Goal: Information Seeking & Learning: Learn about a topic

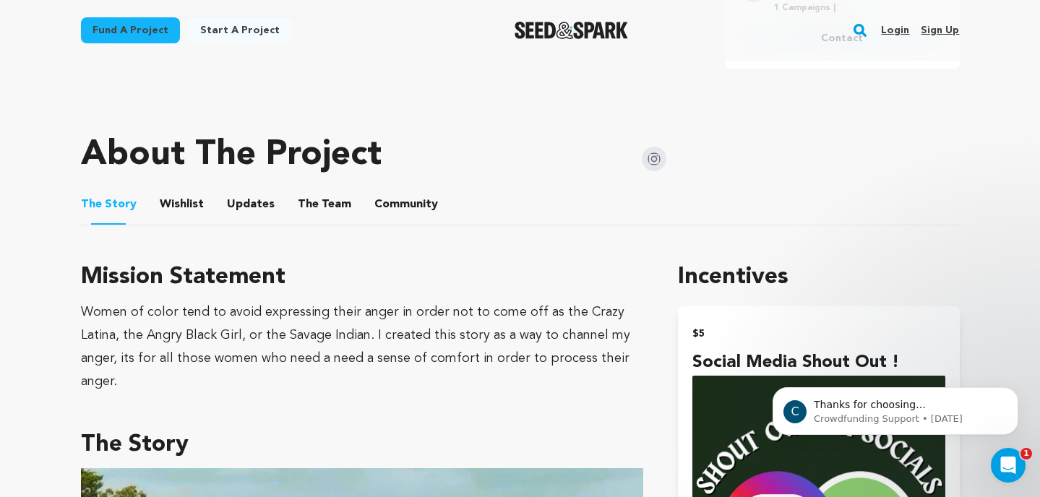
scroll to position [692, 0]
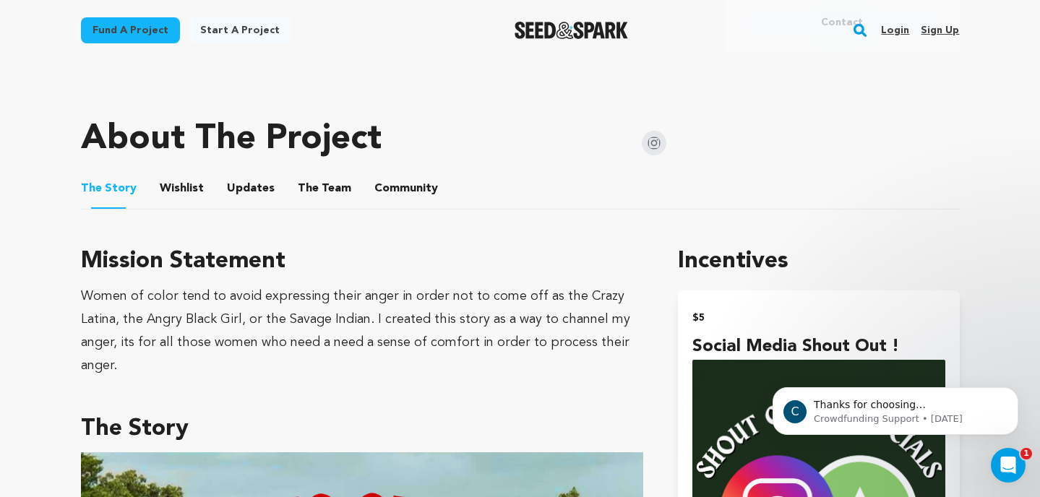
click at [181, 174] on button "Wishlist" at bounding box center [181, 191] width 35 height 35
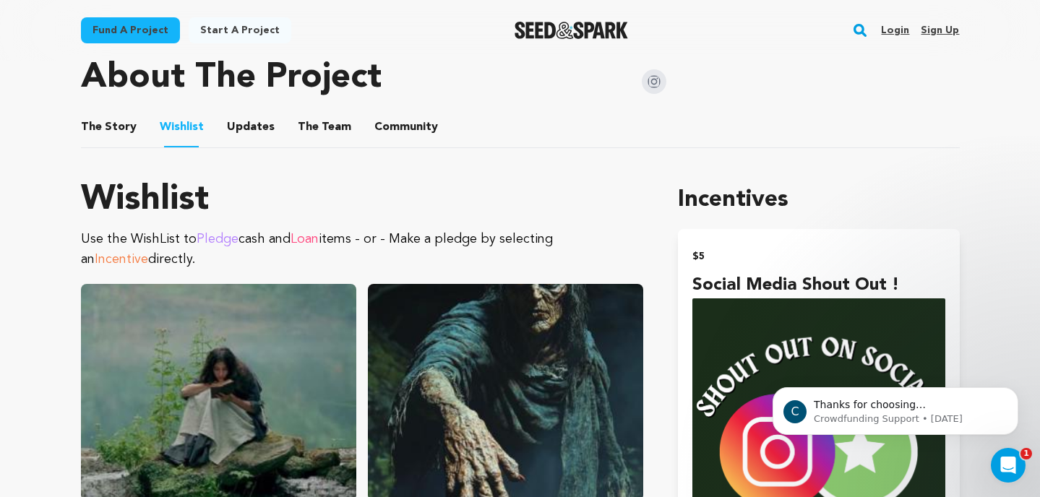
scroll to position [749, 0]
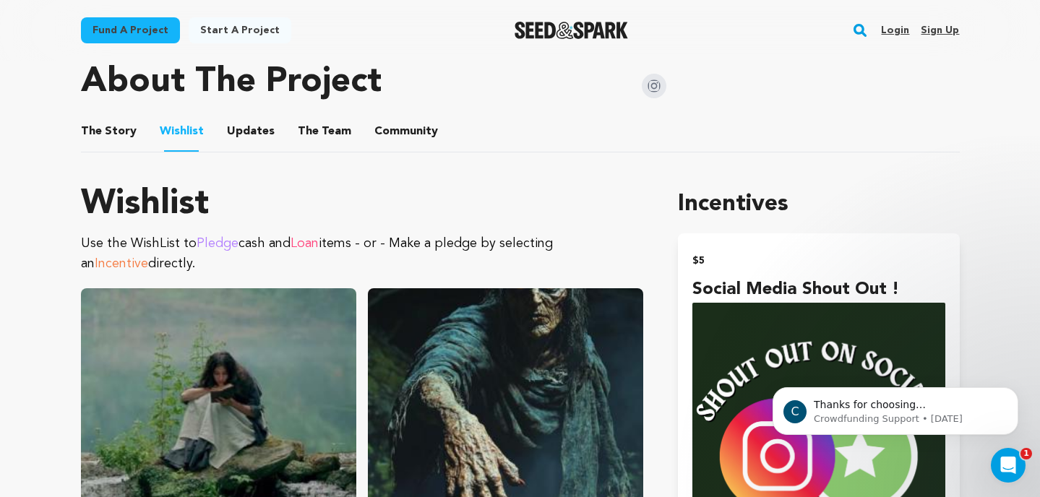
click at [100, 117] on button "The Story" at bounding box center [108, 134] width 35 height 35
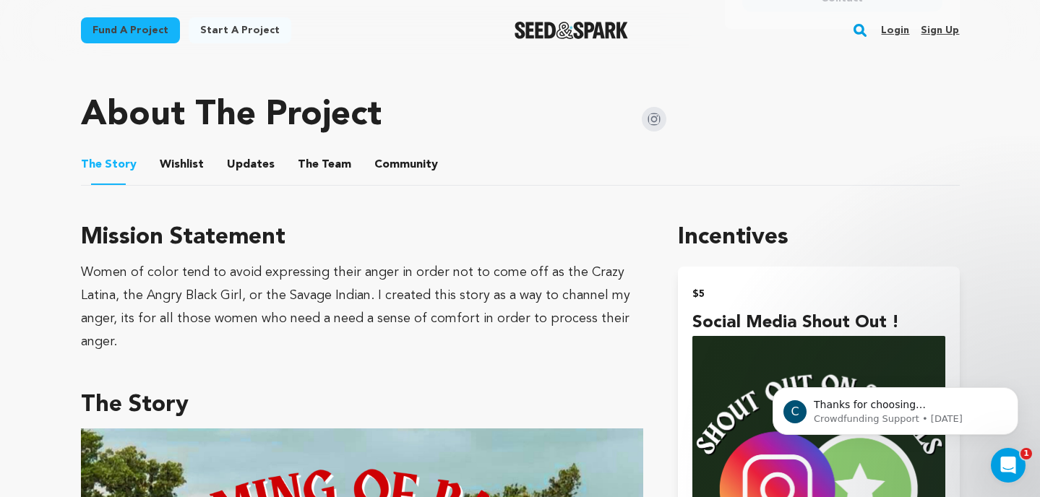
scroll to position [708, 0]
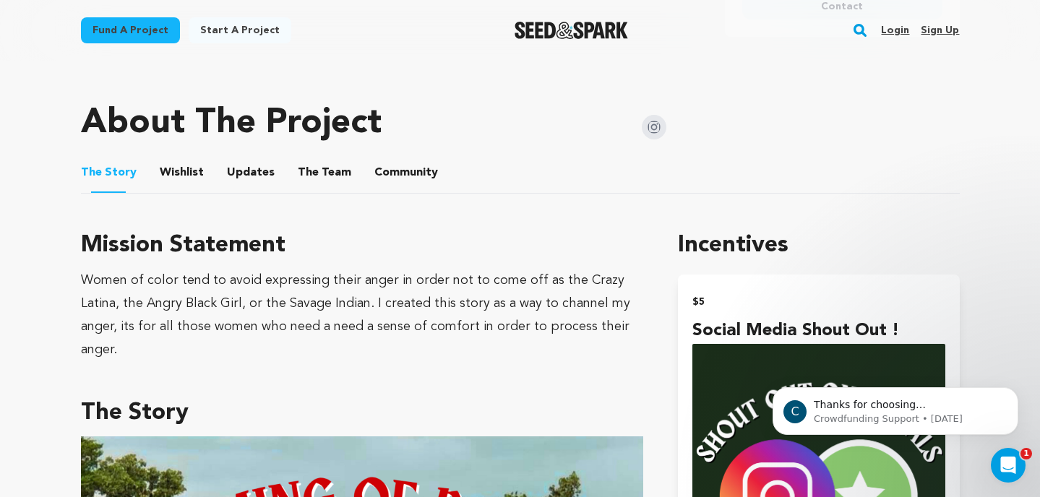
click at [173, 158] on button "Wishlist" at bounding box center [181, 175] width 35 height 35
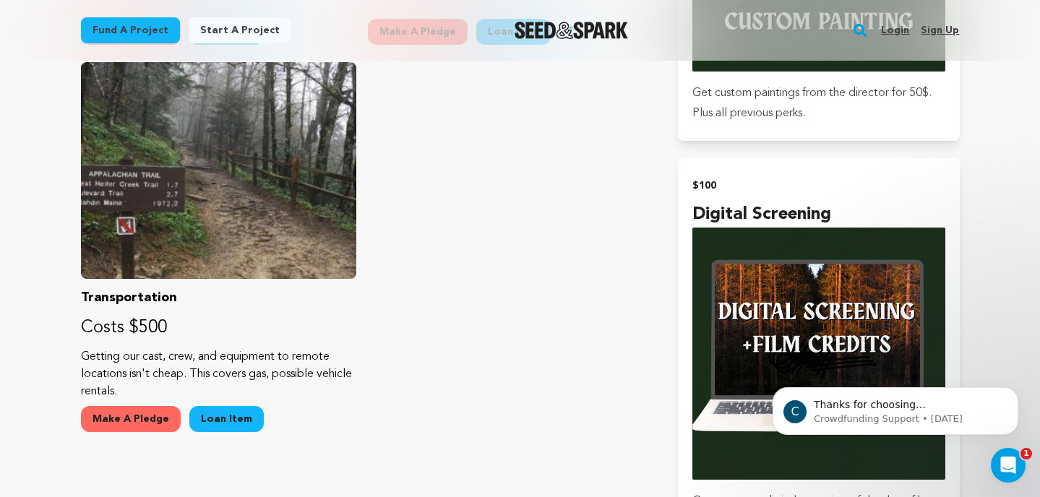
scroll to position [2521, 0]
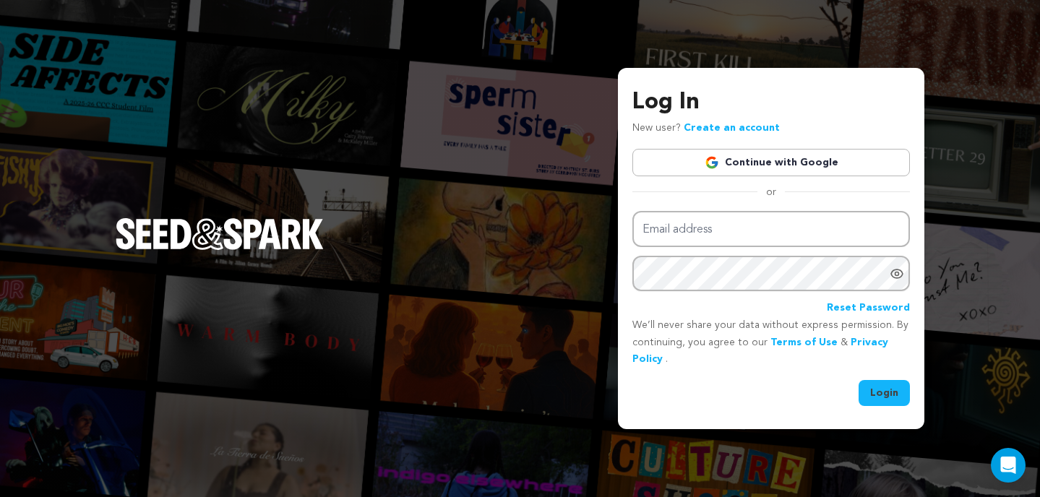
click at [816, 165] on link "Continue with Google" at bounding box center [770, 162] width 277 height 27
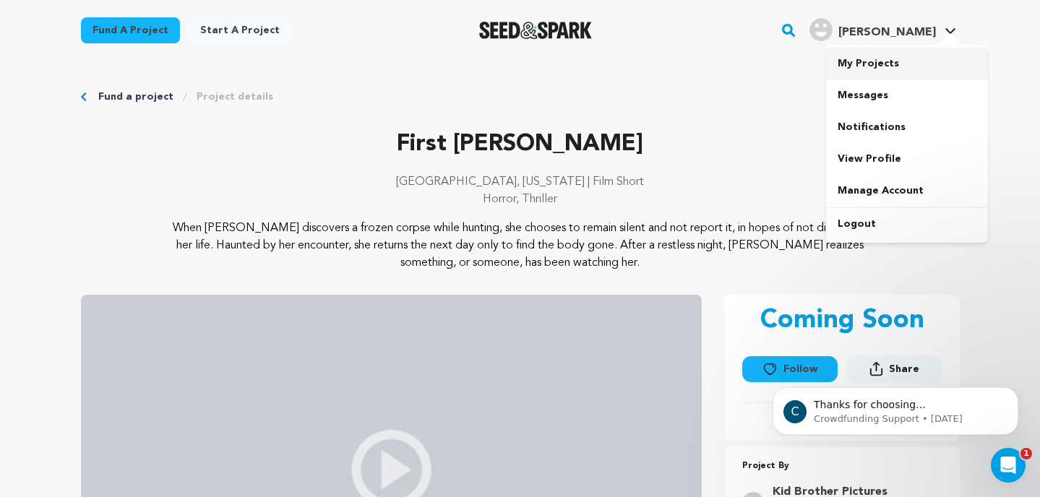
click at [878, 60] on link "My Projects" at bounding box center [907, 64] width 162 height 32
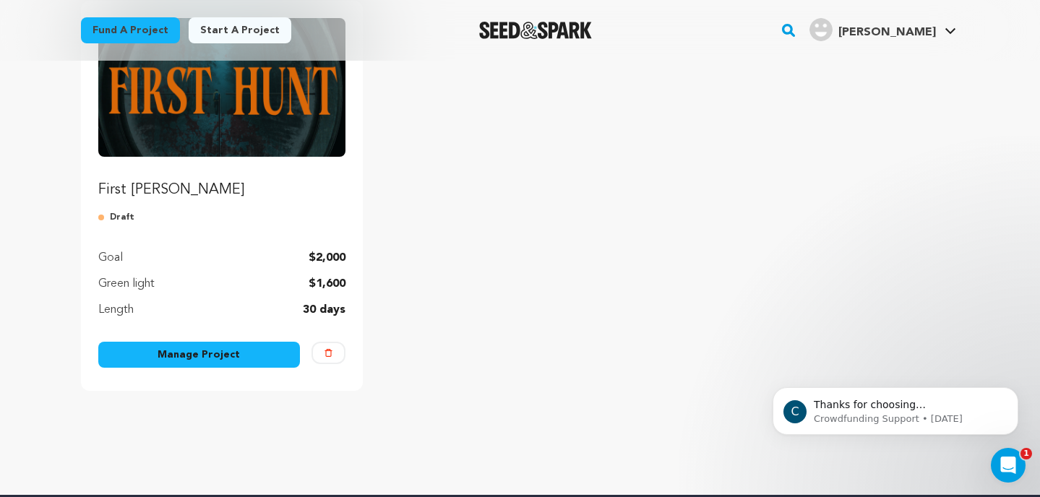
scroll to position [218, 0]
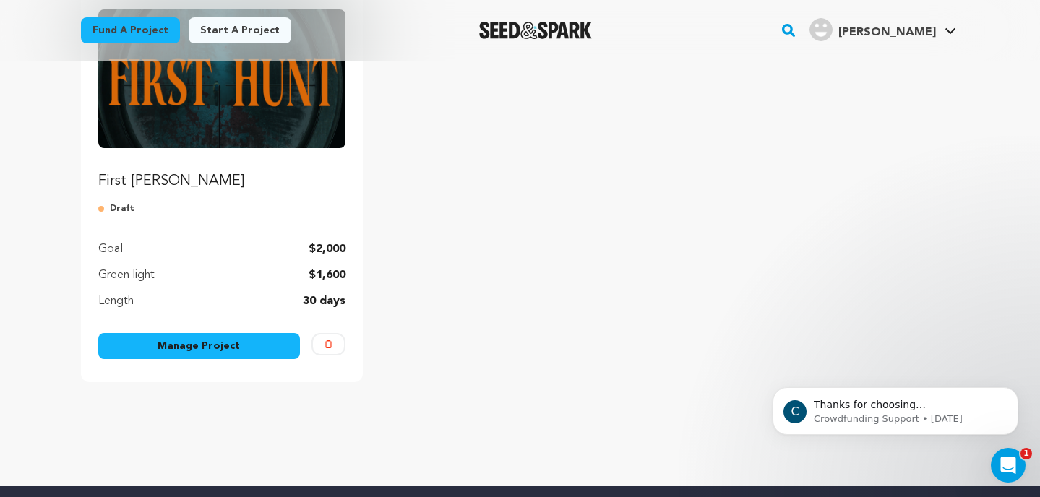
click at [186, 353] on link "Manage Project" at bounding box center [199, 346] width 202 height 26
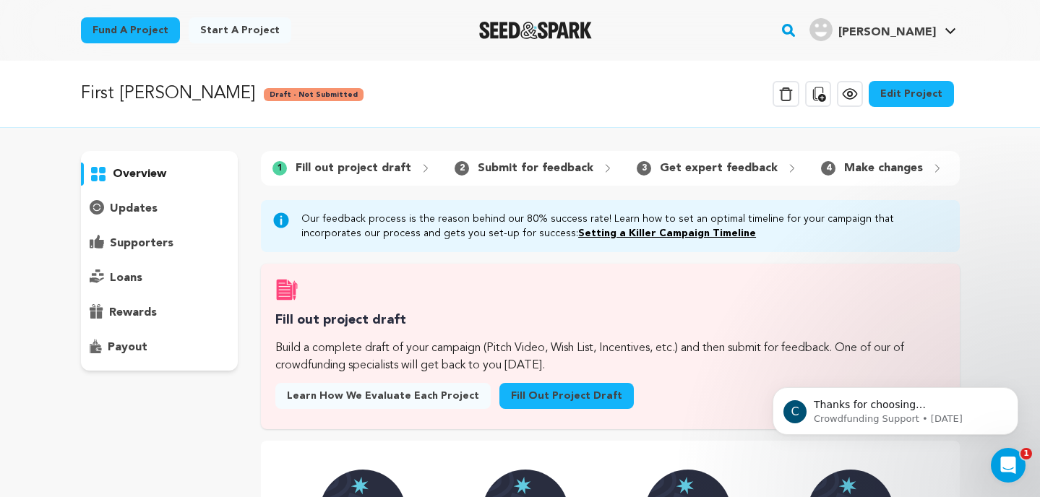
click at [910, 103] on link "Edit Project" at bounding box center [910, 94] width 85 height 26
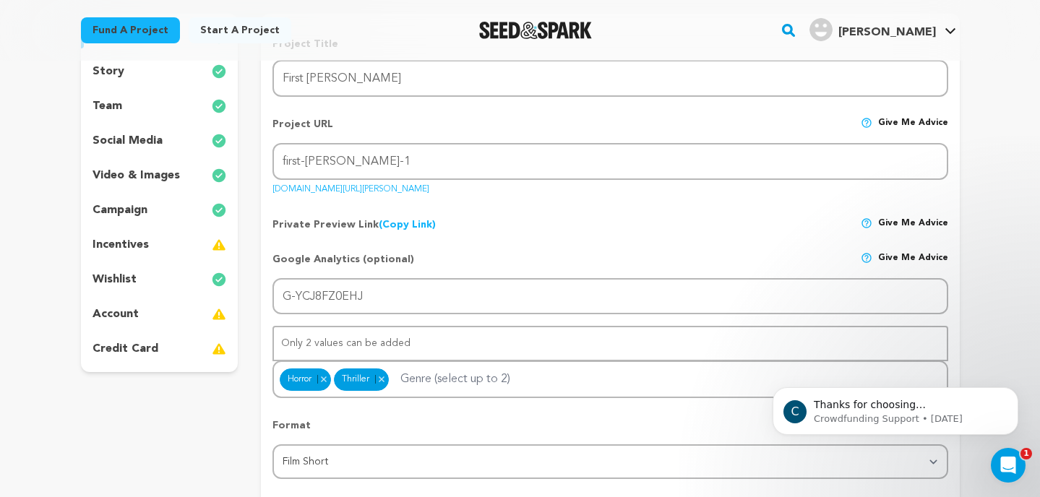
scroll to position [178, 0]
click at [147, 238] on div "incentives" at bounding box center [159, 244] width 157 height 23
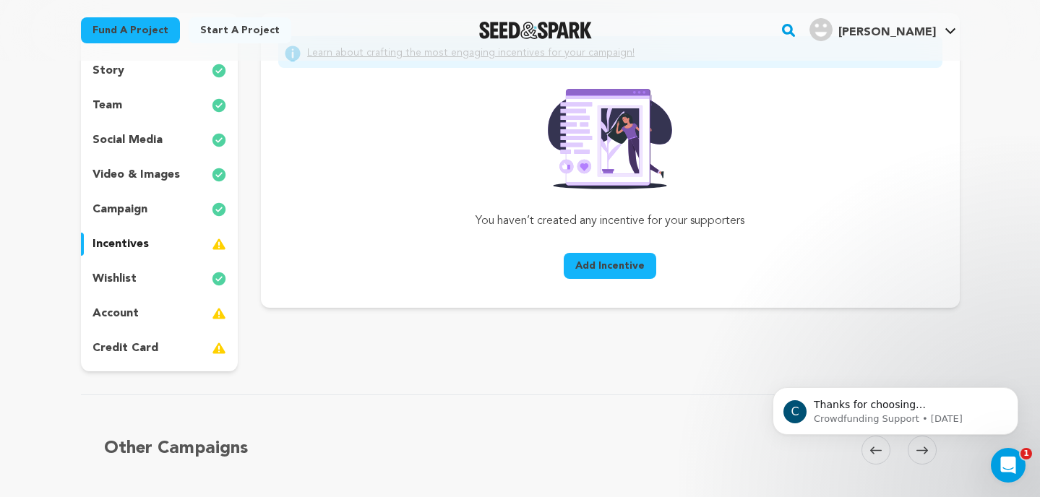
click at [604, 267] on span "Add Incentive" at bounding box center [609, 266] width 69 height 14
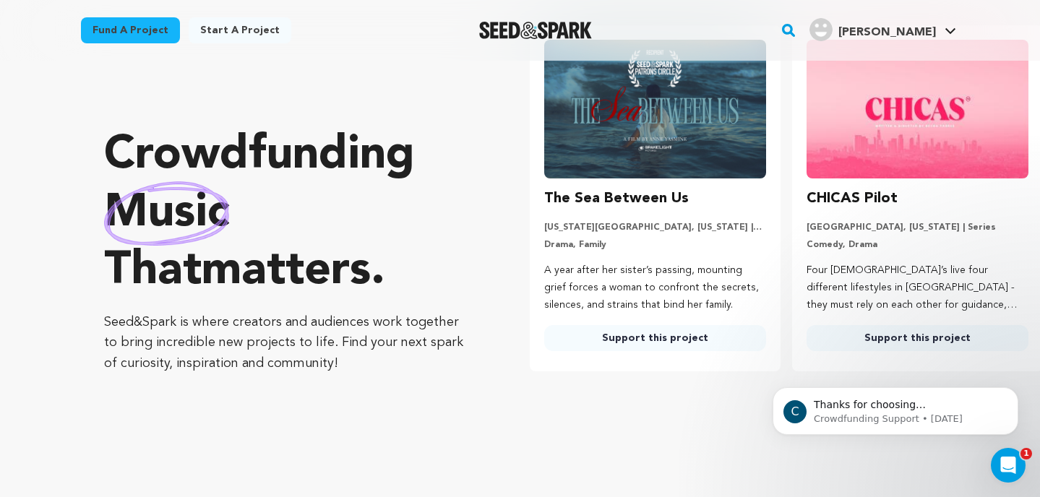
scroll to position [60, 0]
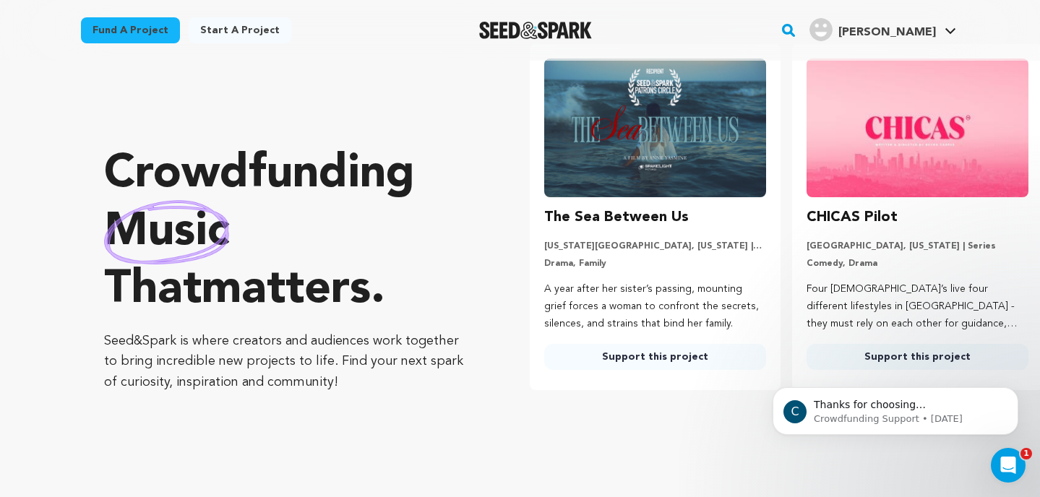
click at [685, 125] on img at bounding box center [655, 128] width 222 height 139
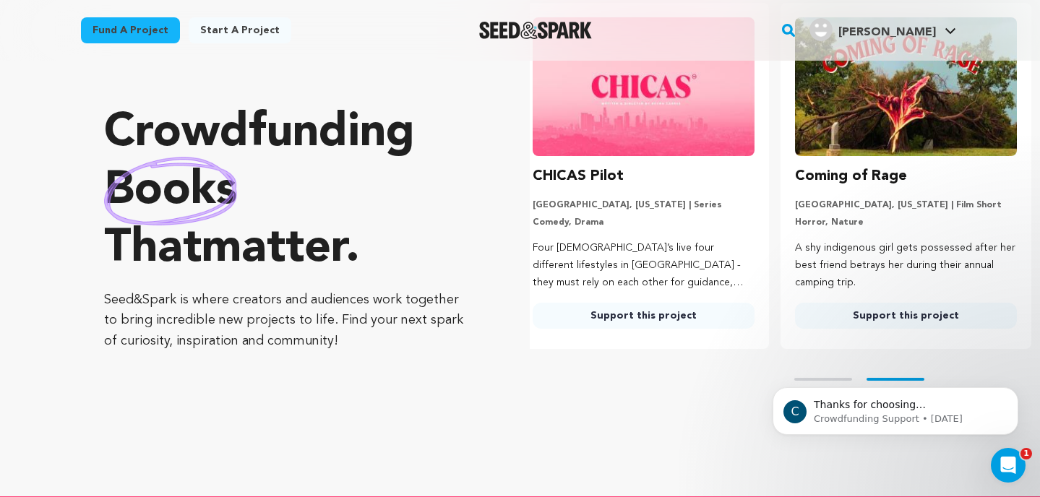
scroll to position [116, 0]
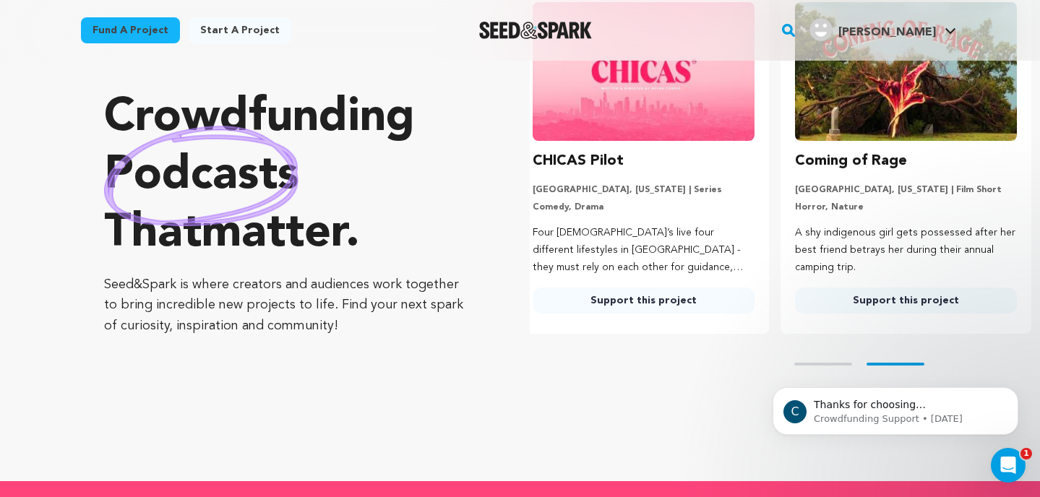
click at [619, 98] on img at bounding box center [643, 71] width 222 height 139
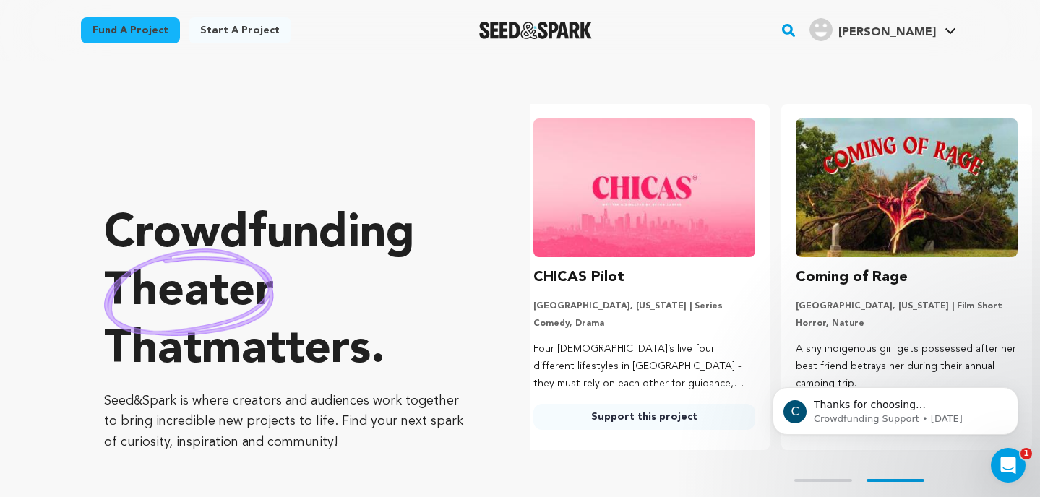
scroll to position [0, 274]
click at [797, 34] on rect "button" at bounding box center [788, 30] width 17 height 17
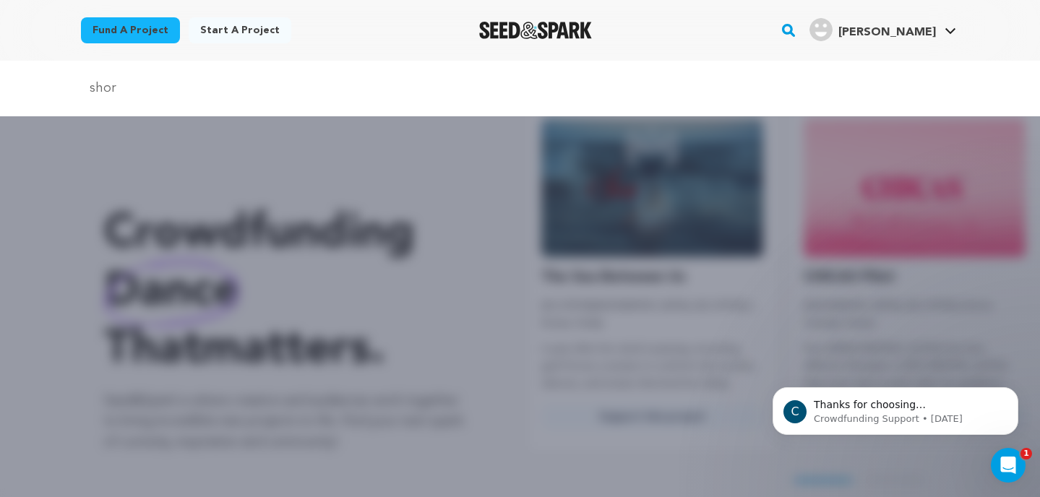
scroll to position [0, 0]
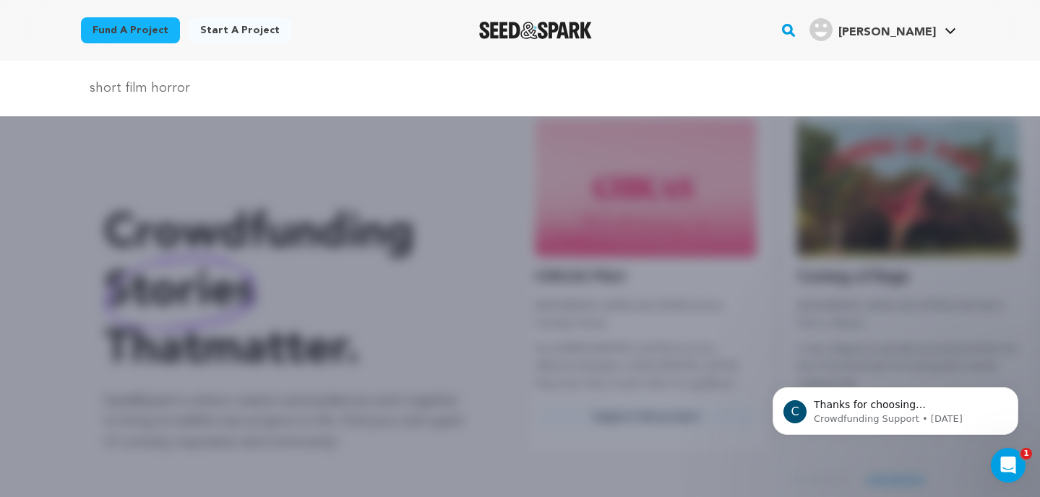
type input "short film horror"
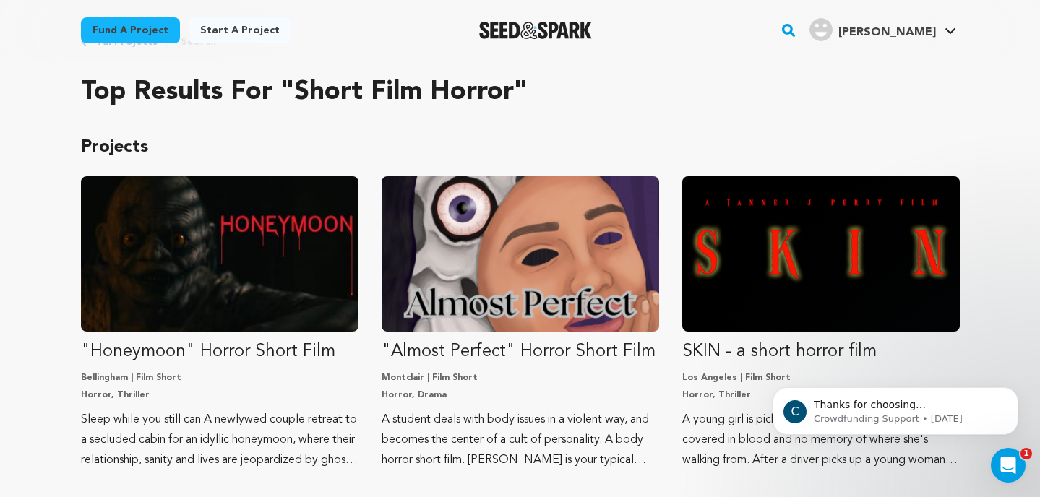
scroll to position [58, 0]
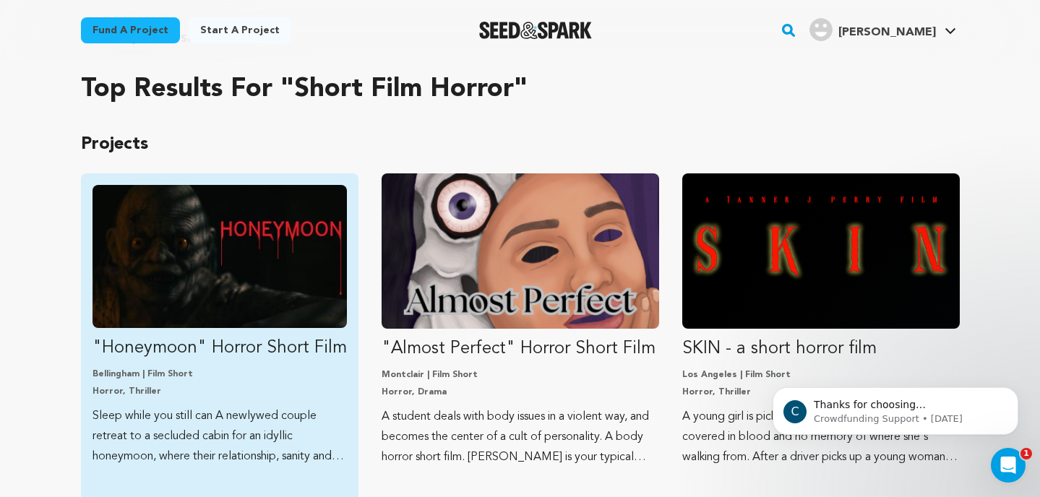
click at [206, 220] on img "Fund &quot;Honeymoon&quot; Horror Short Film" at bounding box center [219, 256] width 254 height 143
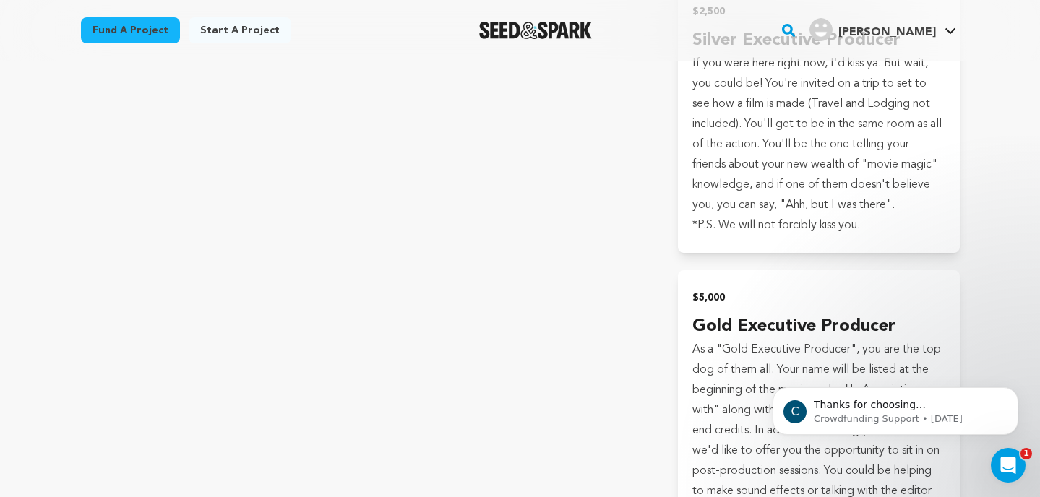
scroll to position [5815, 0]
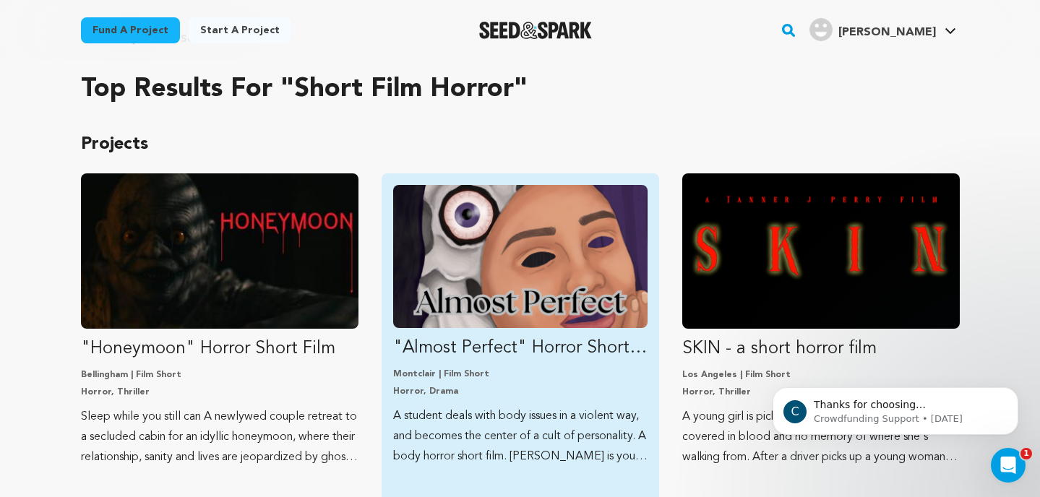
click at [501, 245] on img "Fund &quot;Almost Perfect&quot; Horror Short Film" at bounding box center [520, 256] width 254 height 143
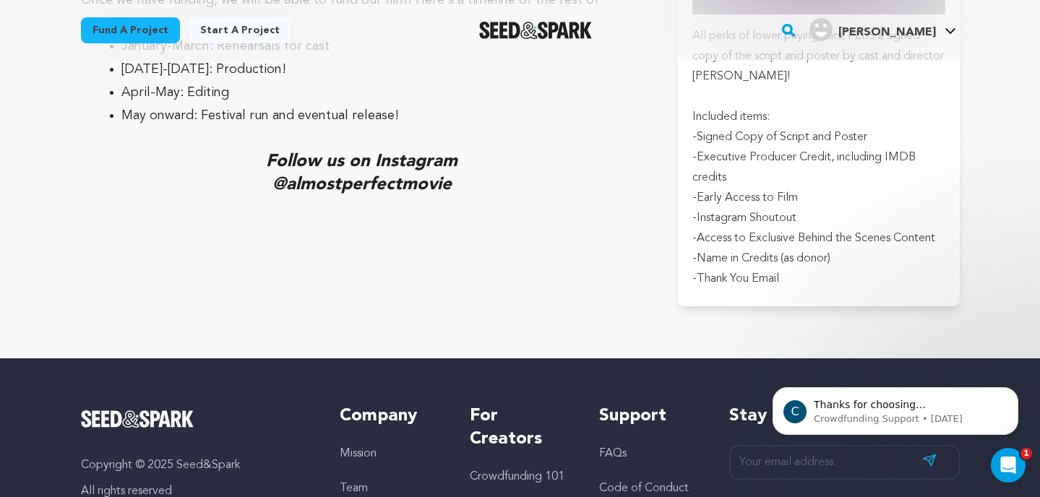
scroll to position [3493, 0]
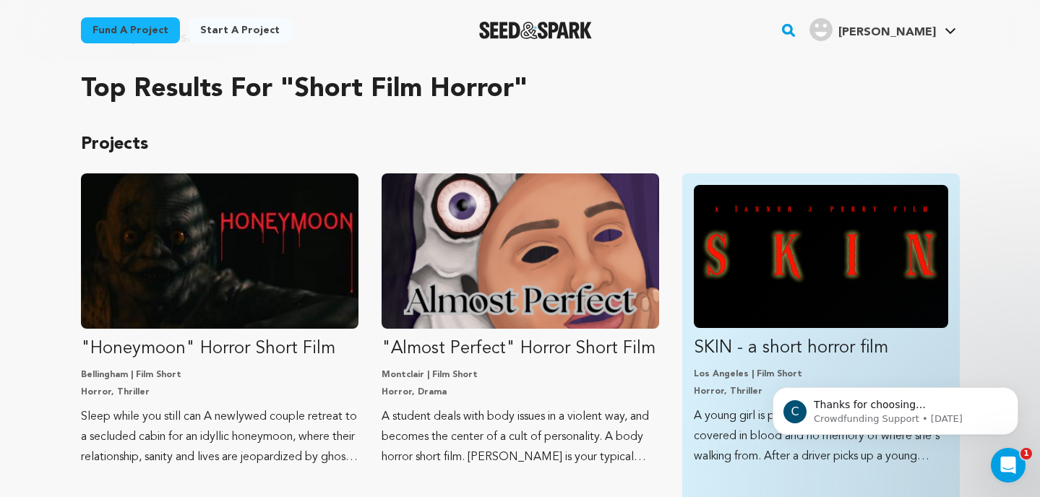
click at [735, 249] on img "Fund SKIN - a short horror film" at bounding box center [821, 256] width 254 height 143
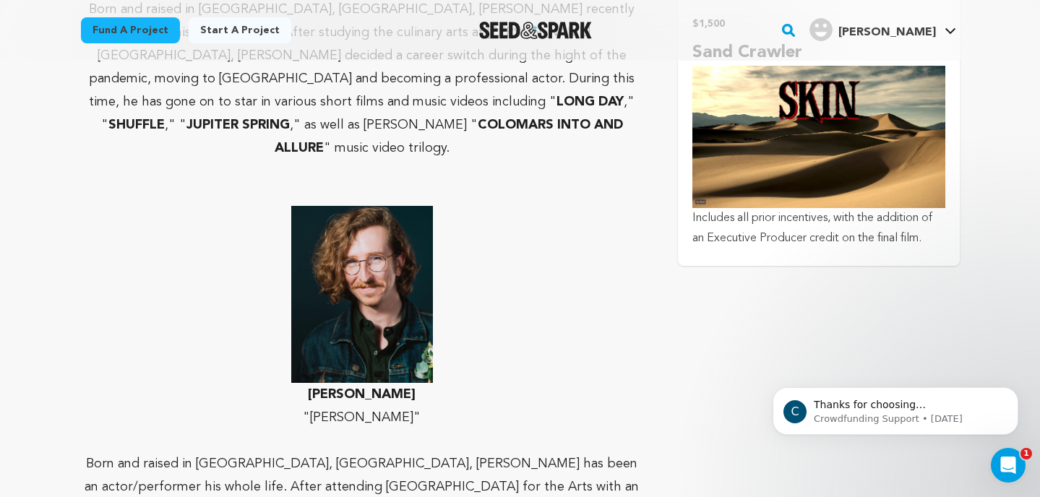
scroll to position [3028, 0]
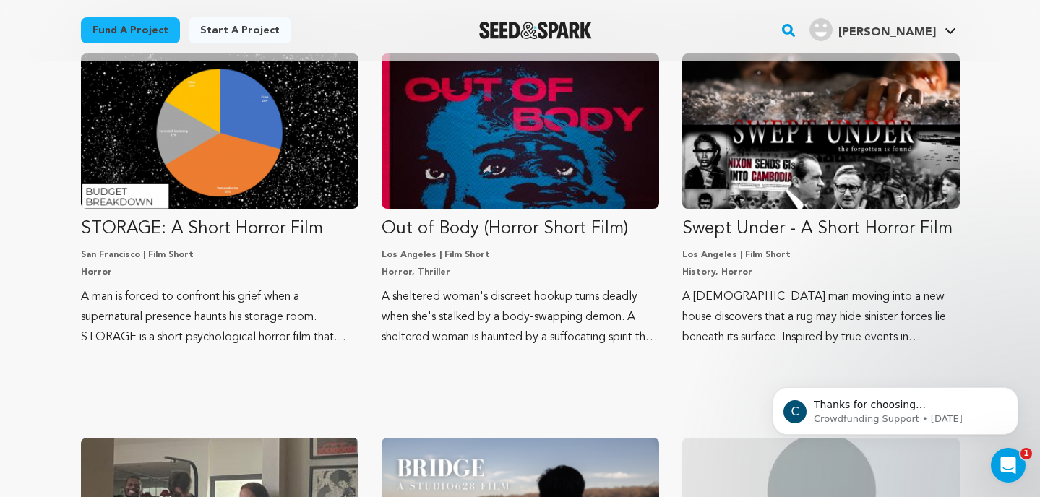
scroll to position [603, 0]
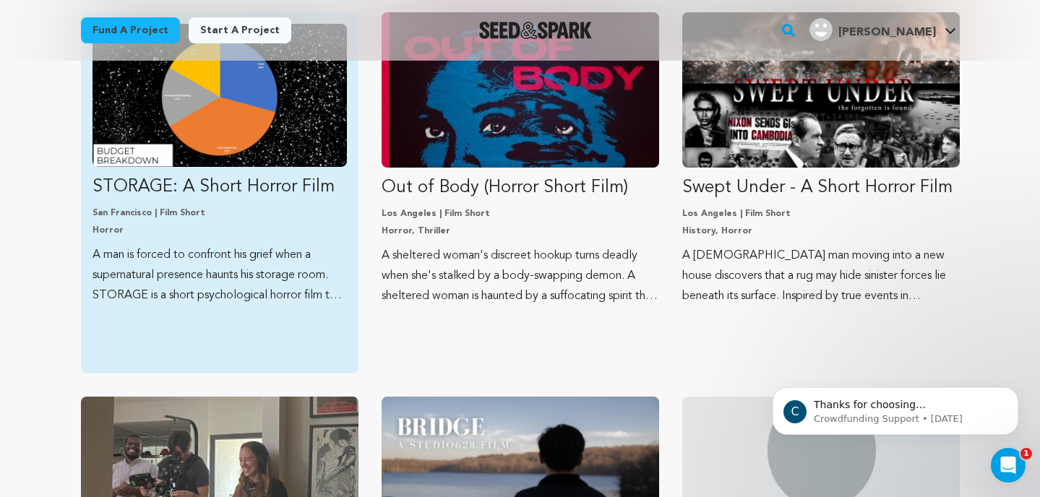
click at [215, 149] on img "Fund STORAGE: A Short Horror Film" at bounding box center [219, 95] width 254 height 143
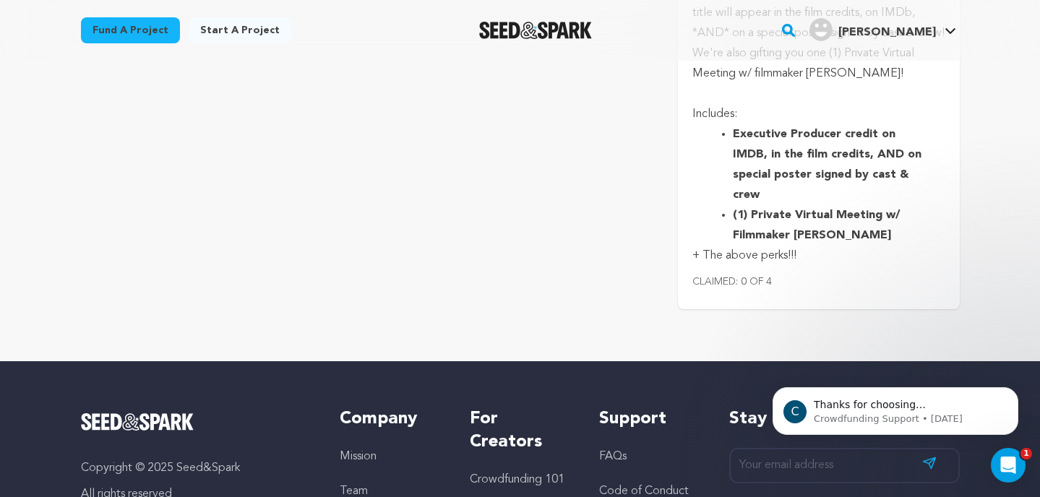
scroll to position [6314, 0]
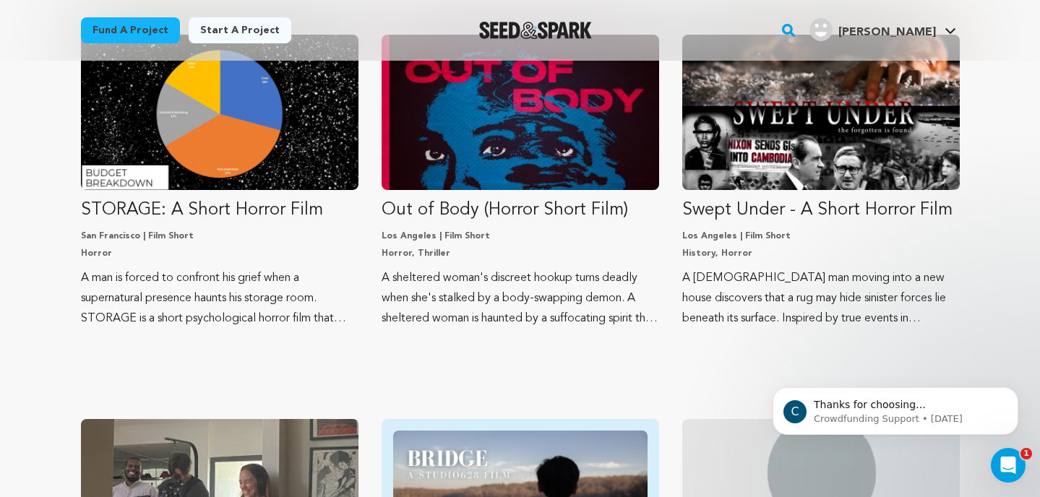
scroll to position [586, 0]
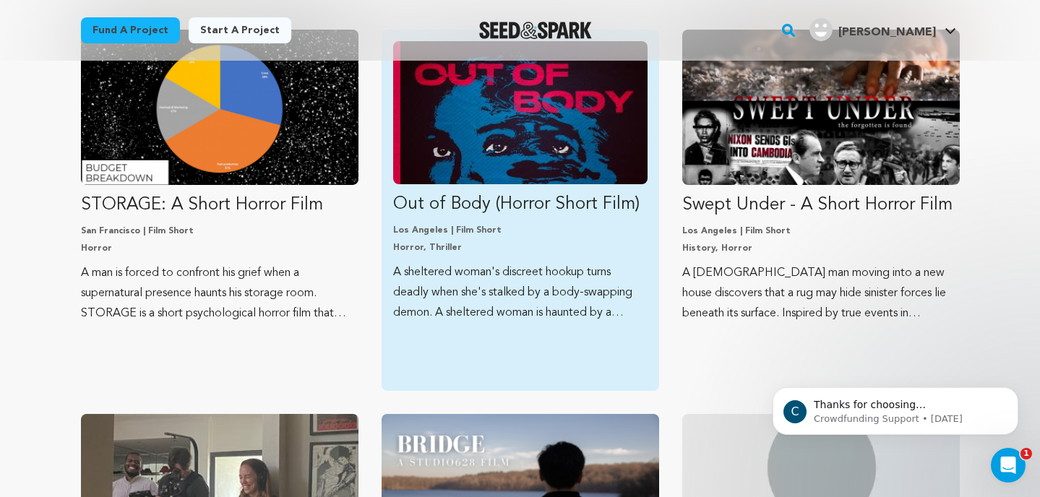
click at [534, 167] on img "Fund Out of Body (Horror Short Film)" at bounding box center [520, 112] width 254 height 143
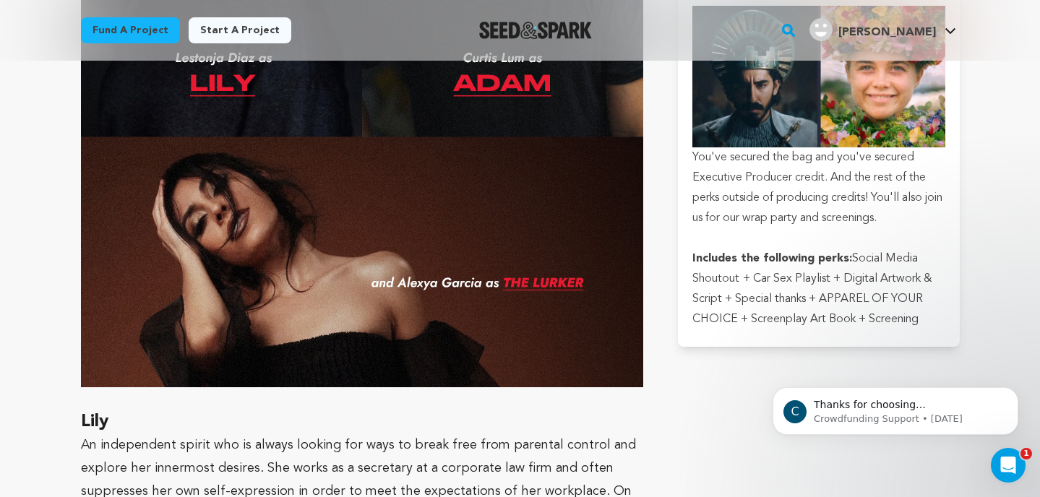
scroll to position [4200, 0]
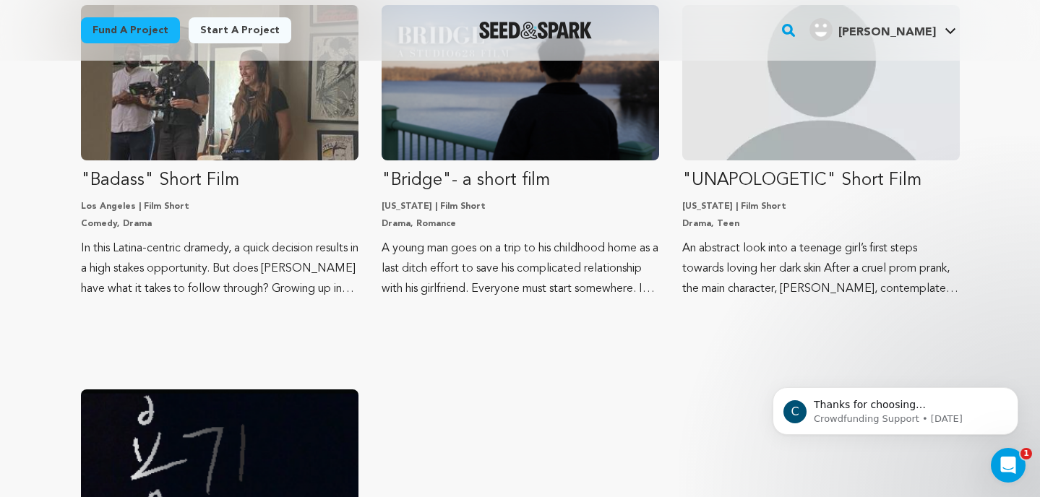
scroll to position [1002, 0]
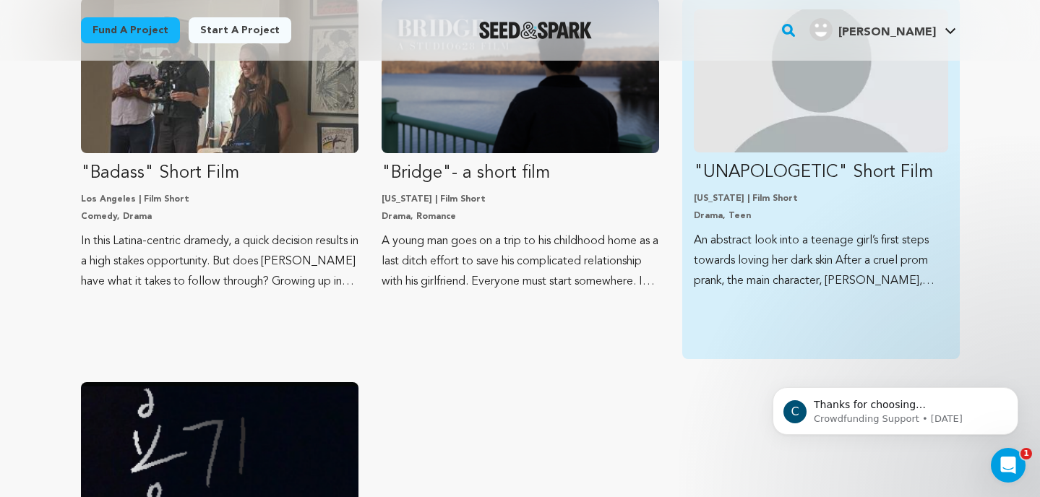
click at [863, 119] on img "Fund &quot;UNAPOLOGETIC&quot; Short Film" at bounding box center [821, 80] width 254 height 143
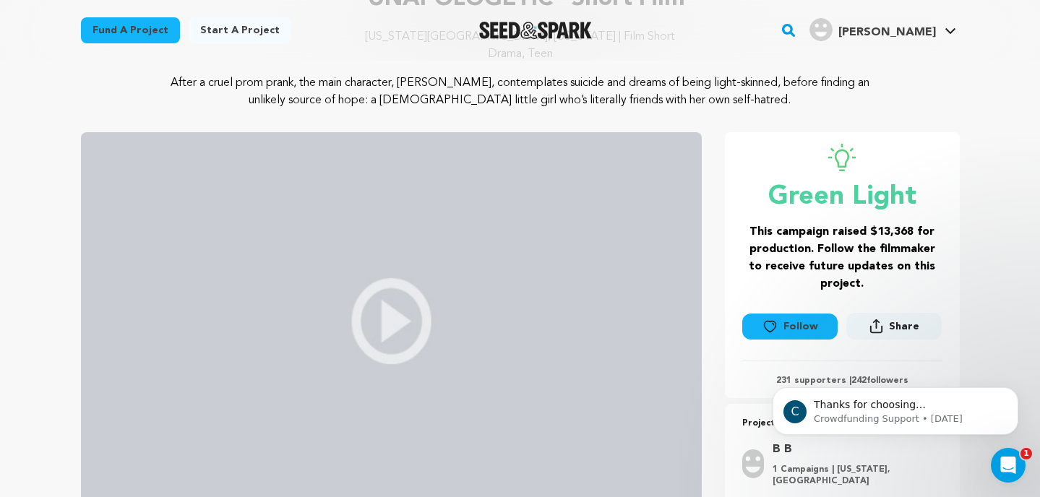
scroll to position [148, 0]
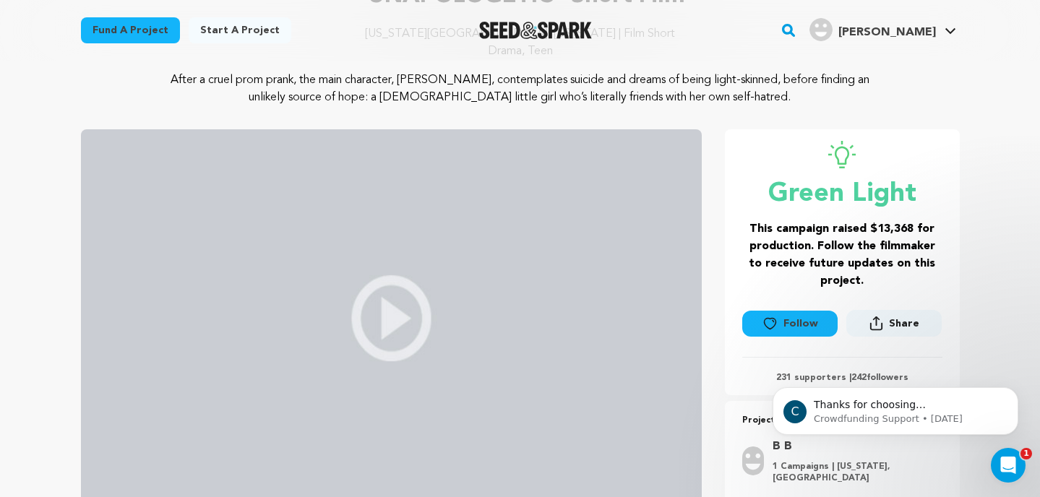
click at [394, 304] on img at bounding box center [391, 318] width 621 height 378
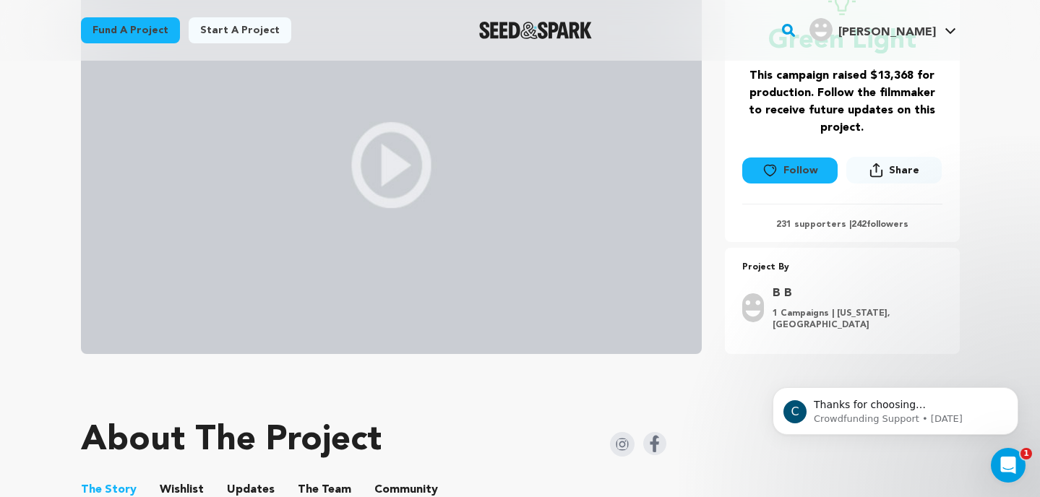
scroll to position [317, 0]
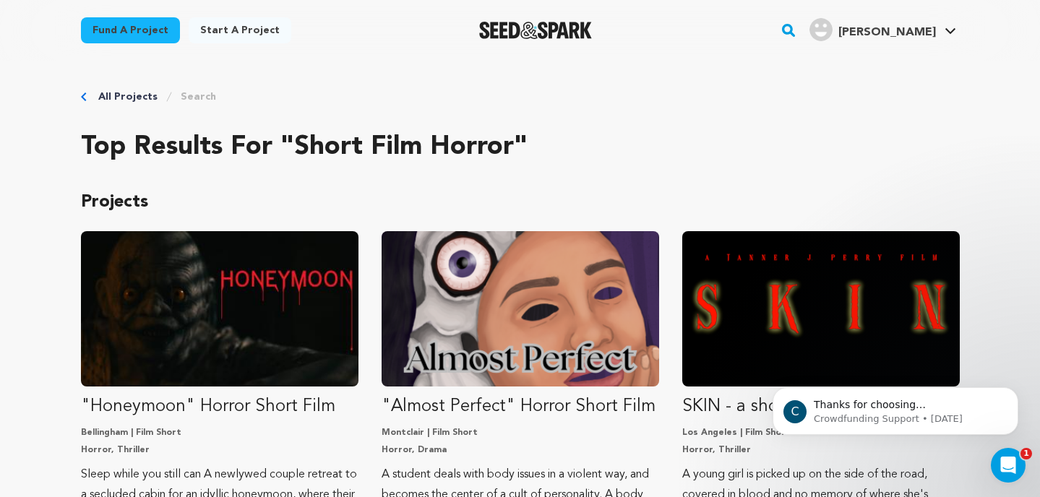
click at [797, 32] on rect "button" at bounding box center [788, 30] width 17 height 17
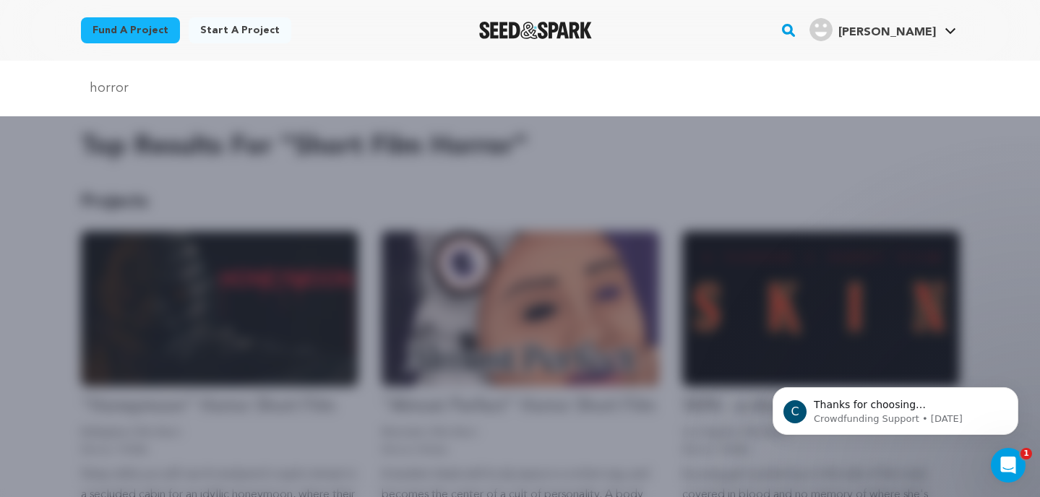
type input "horror"
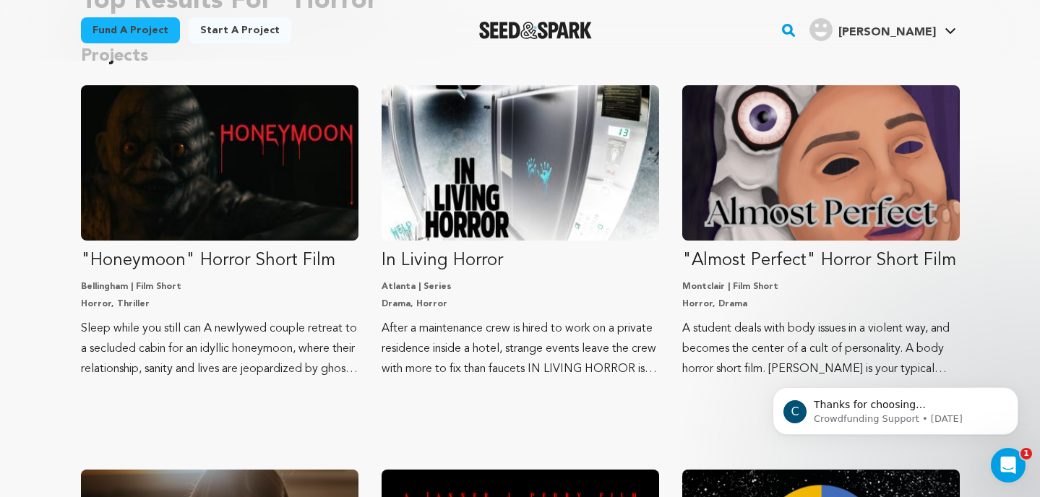
scroll to position [150, 0]
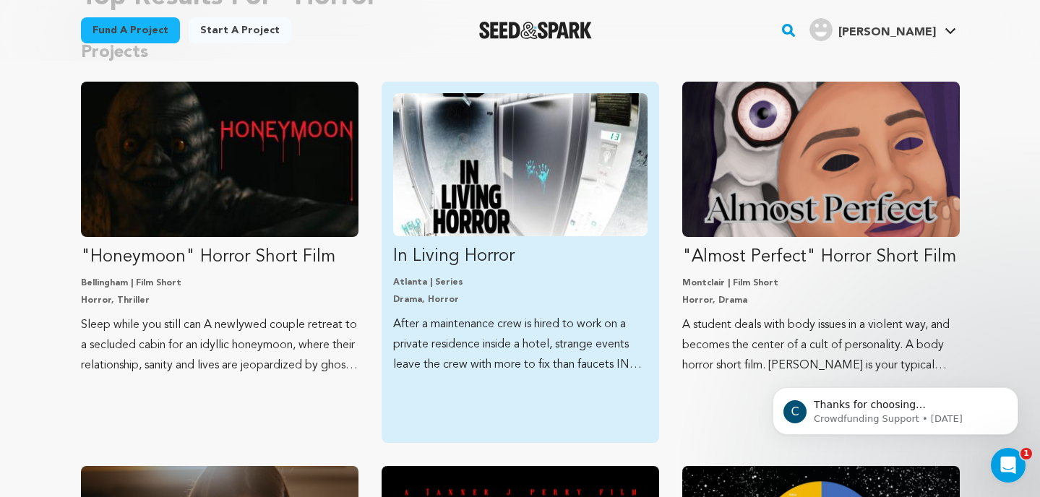
click at [509, 203] on img "Fund In Living Horror" at bounding box center [520, 164] width 254 height 143
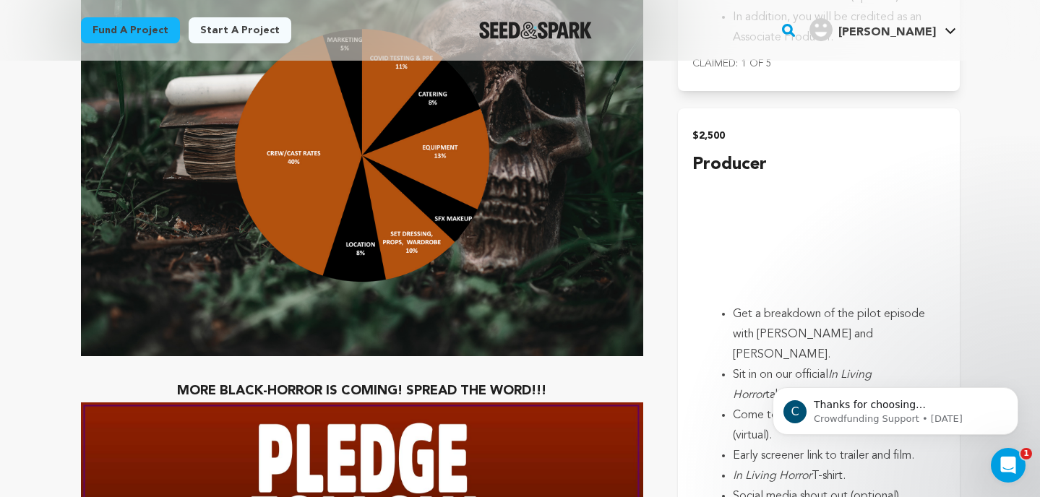
scroll to position [4113, 0]
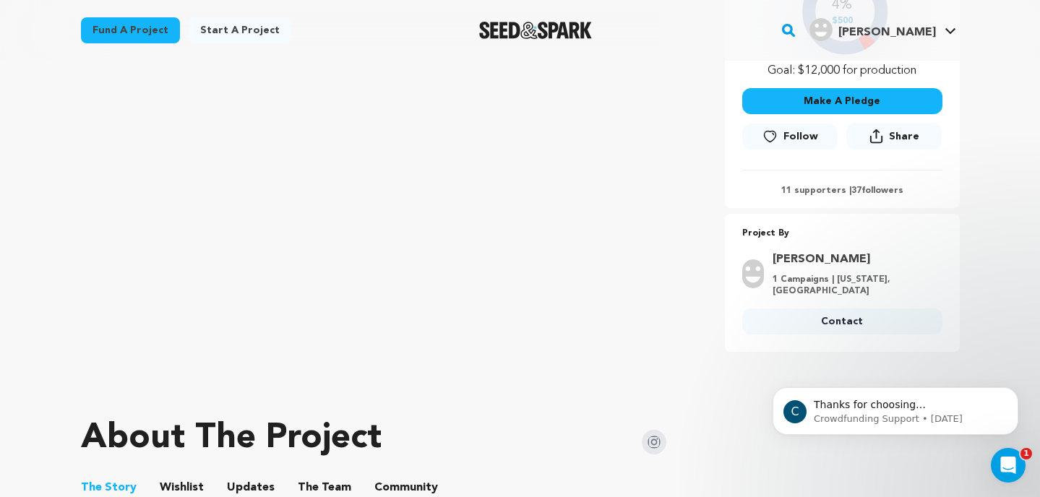
scroll to position [355, 0]
